Goal: Transaction & Acquisition: Purchase product/service

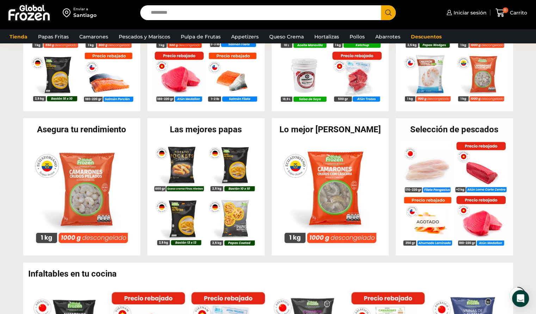
scroll to position [145, 0]
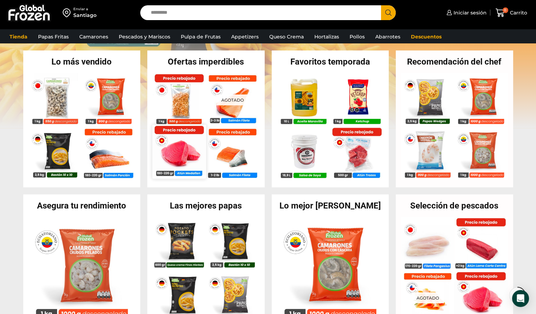
click at [183, 149] on img at bounding box center [179, 151] width 54 height 54
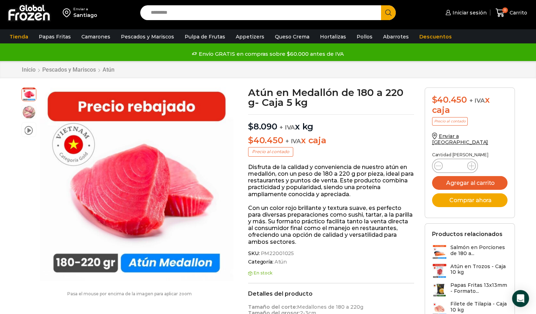
click at [201, 6] on input "Search input" at bounding box center [262, 12] width 231 height 15
click at [192, 12] on input "Search input" at bounding box center [262, 12] width 231 height 15
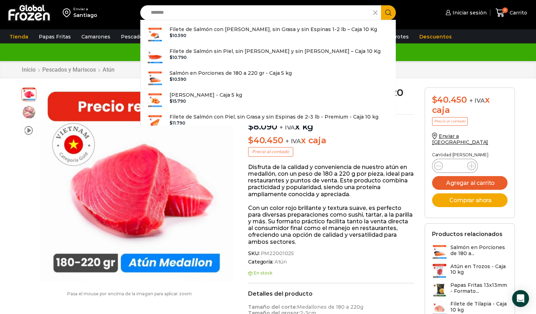
type input "******"
click at [381, 5] on button "Search" at bounding box center [388, 12] width 15 height 15
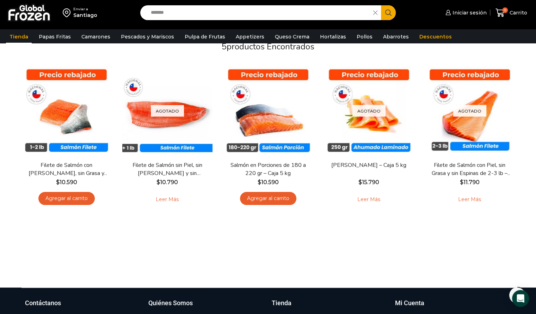
scroll to position [62, 0]
